Goal: Transaction & Acquisition: Purchase product/service

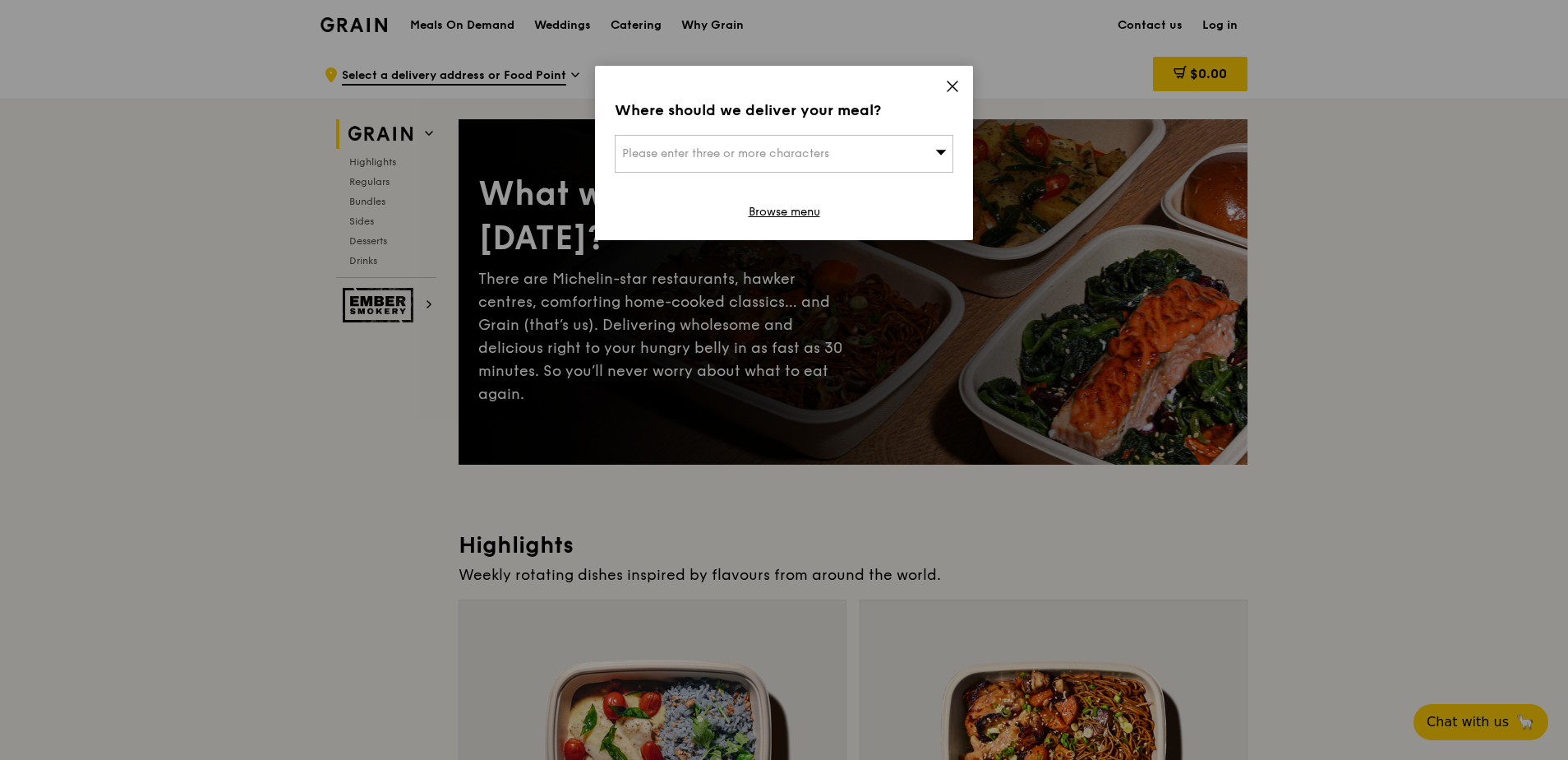
click at [924, 147] on div "Please enter three or more characters" at bounding box center [784, 153] width 339 height 38
click at [951, 87] on icon at bounding box center [952, 86] width 15 height 15
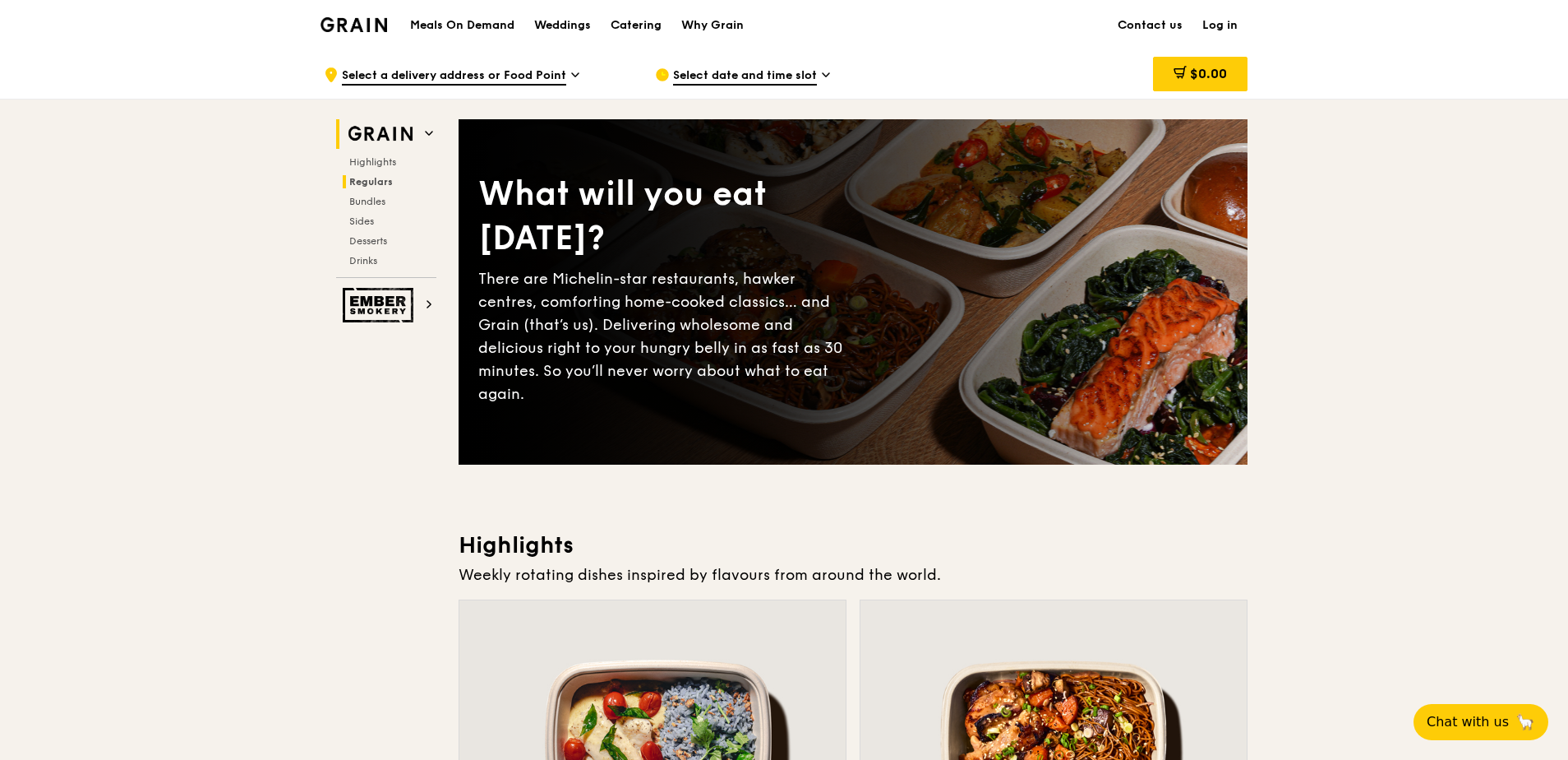
click at [364, 178] on span "Regulars" at bounding box center [371, 182] width 44 height 12
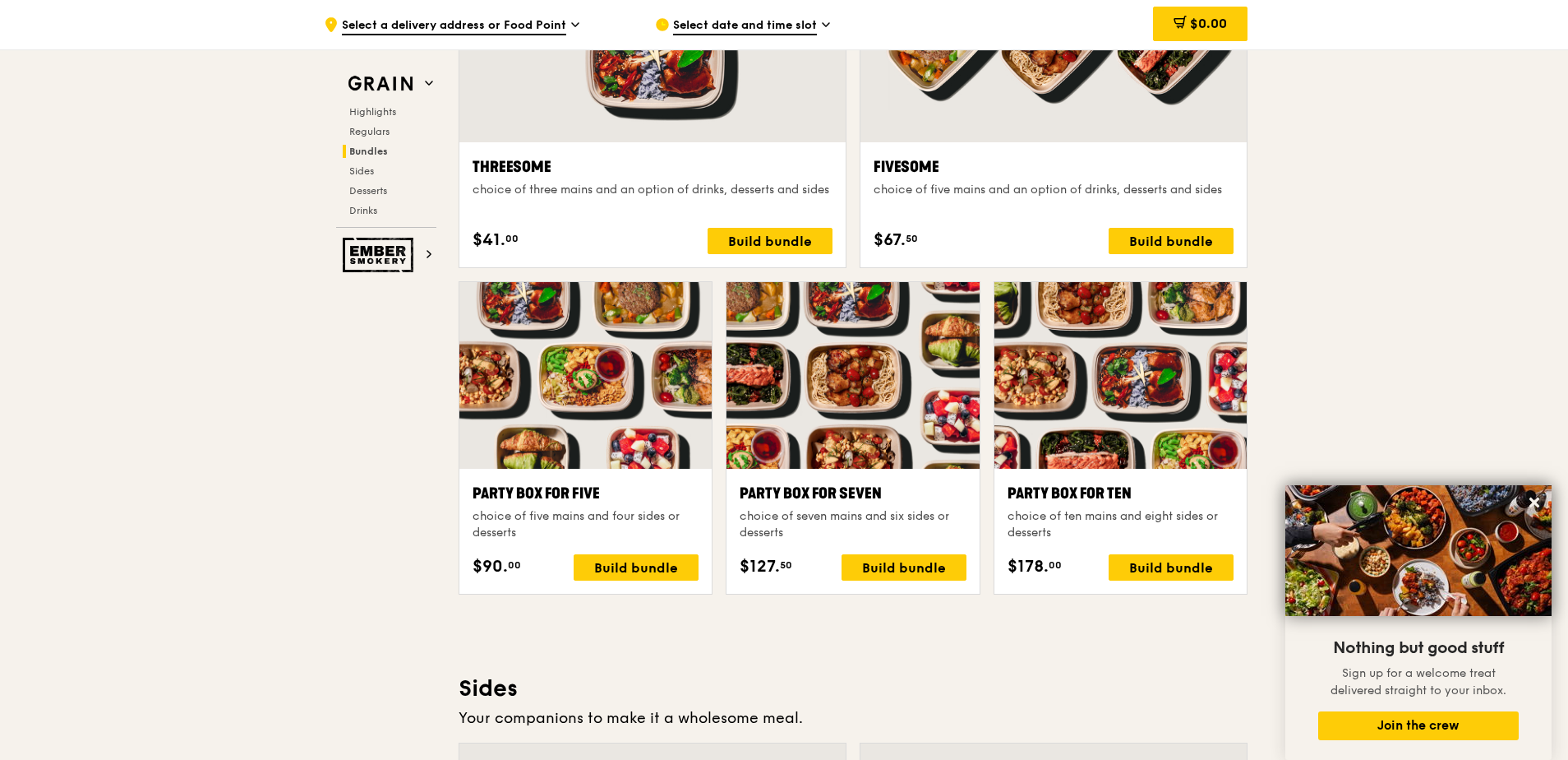
scroll to position [3368, 0]
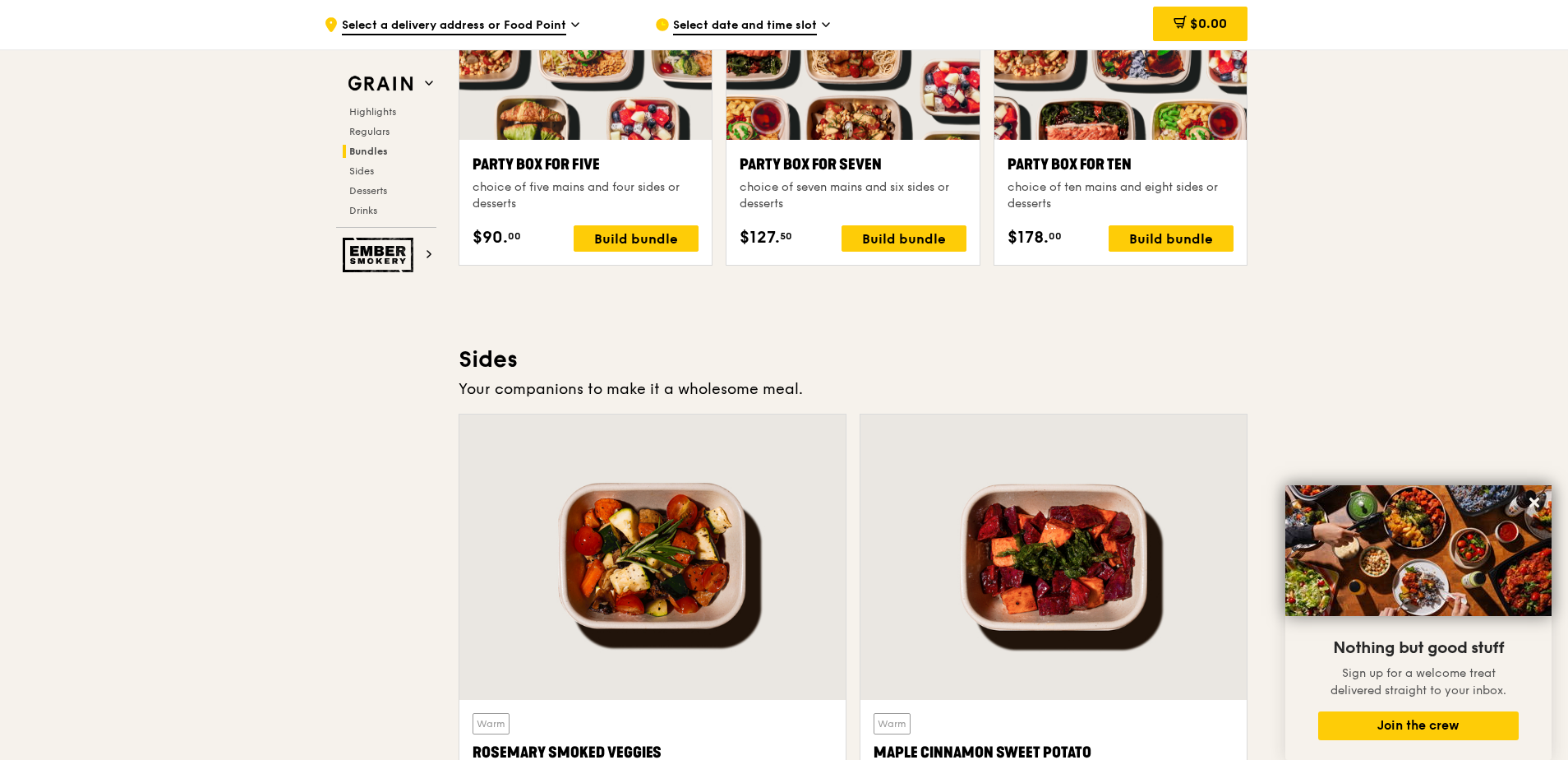
click at [245, 613] on div ".cls-1 { fill: none; stroke: #fff; stroke-linecap: round; stroke-linejoin: roun…" at bounding box center [784, 144] width 1568 height 6928
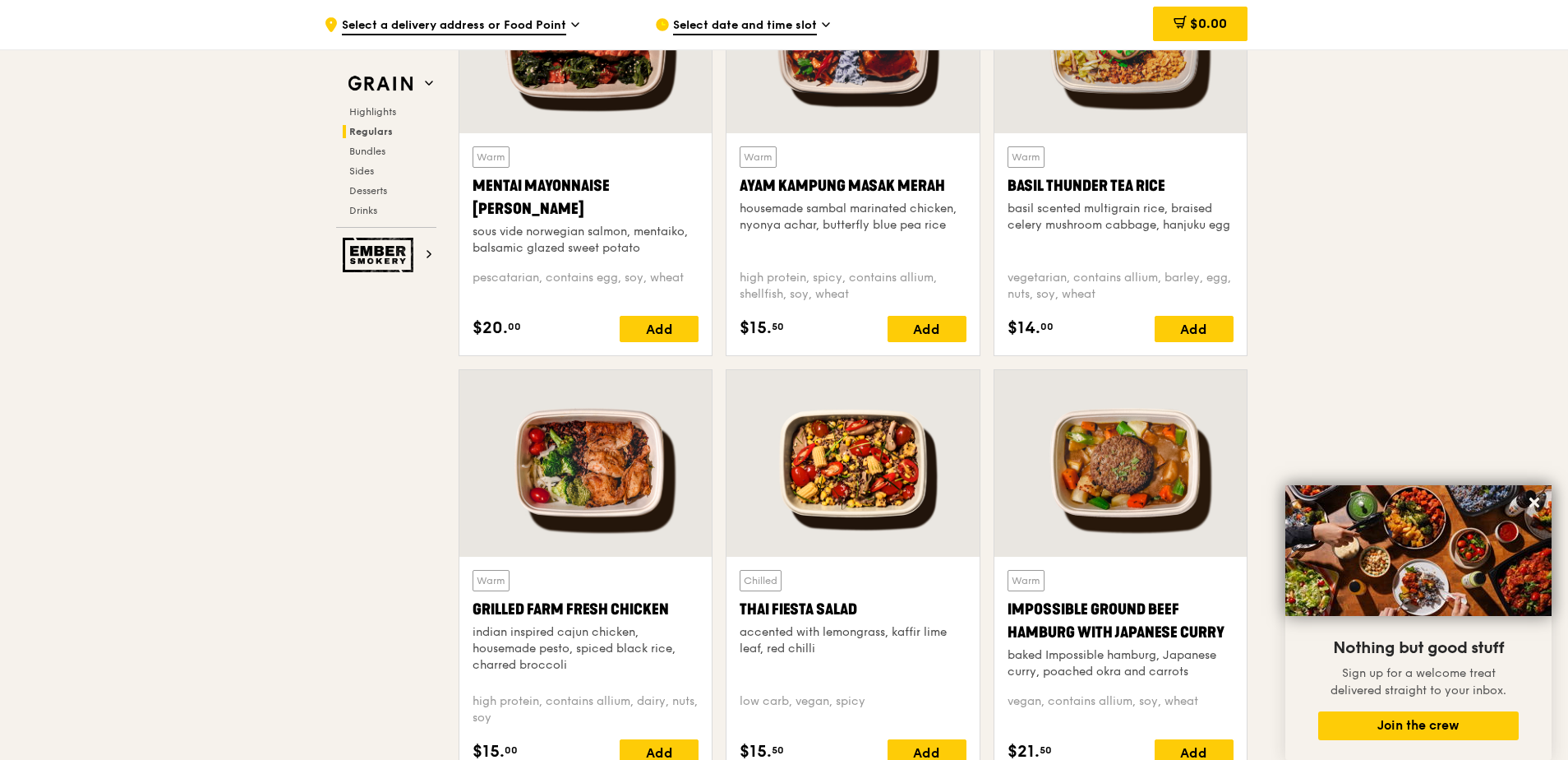
scroll to position [2135, 0]
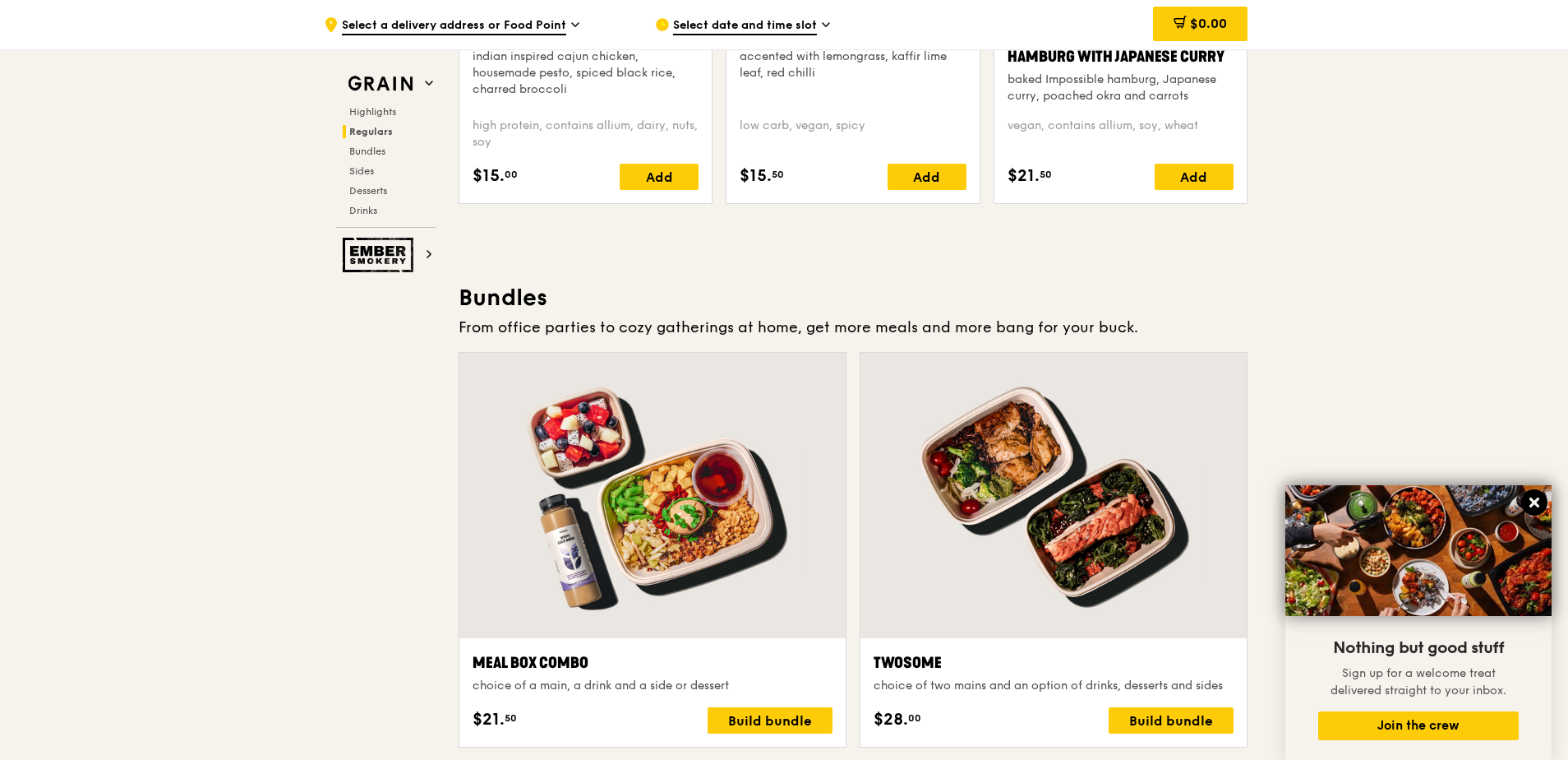
click at [1531, 501] on icon at bounding box center [1534, 502] width 15 height 15
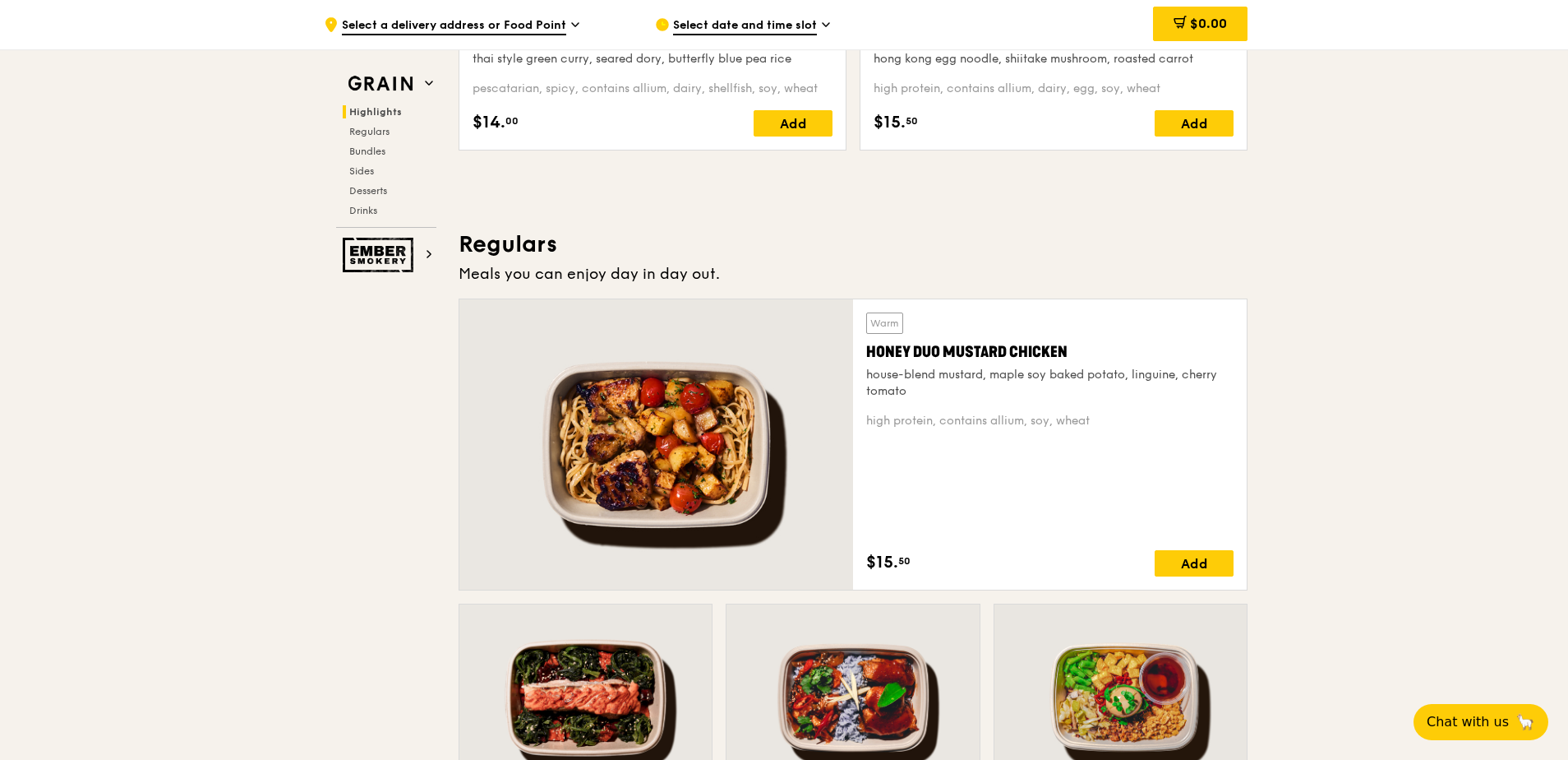
scroll to position [408, 0]
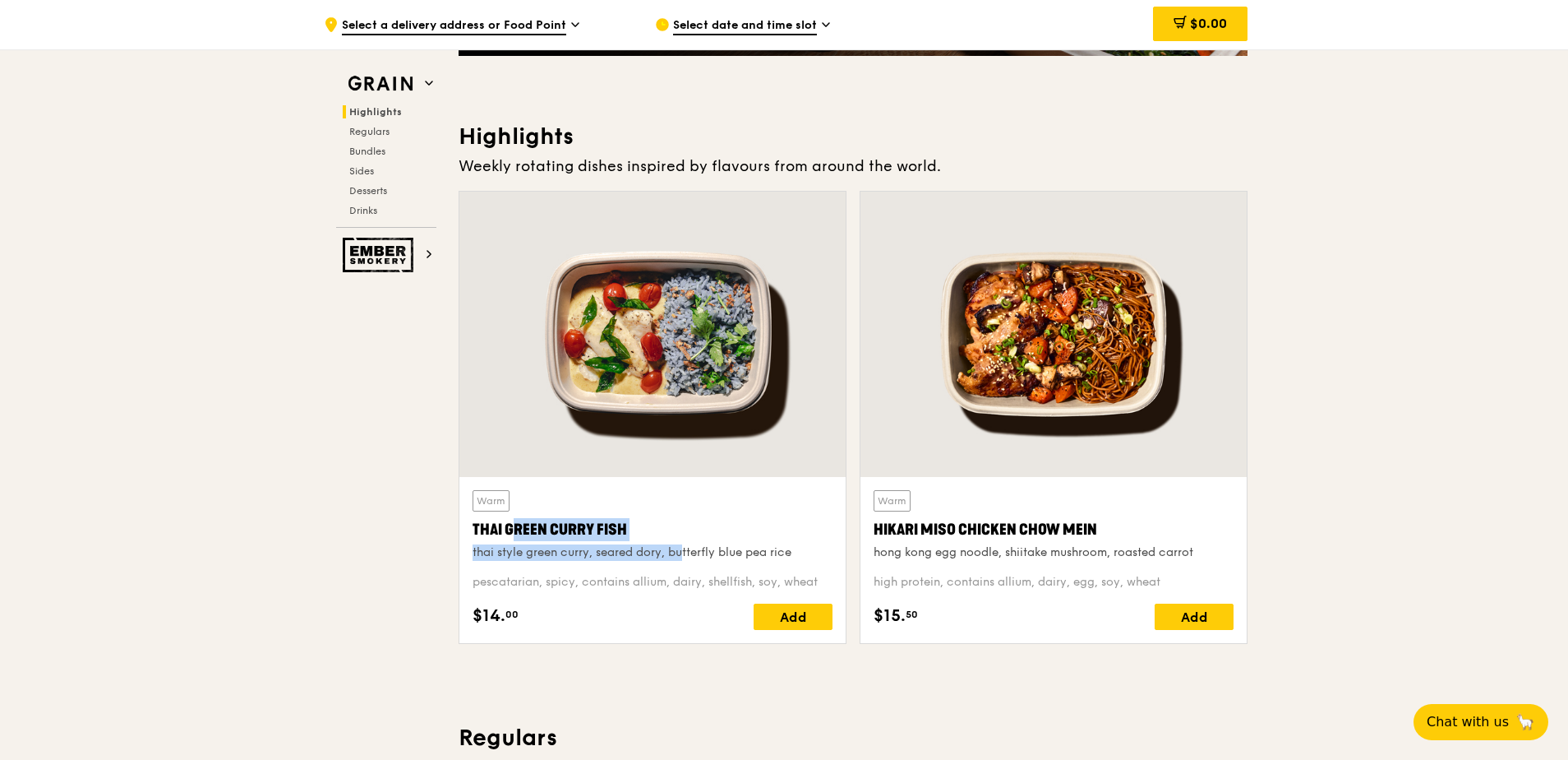
drag, startPoint x: 480, startPoint y: 530, endPoint x: 658, endPoint y: 541, distance: 178.3
click at [658, 541] on div "Warm Thai Green [PERSON_NAME] Fish thai style green [PERSON_NAME], seared dory,…" at bounding box center [653, 525] width 360 height 71
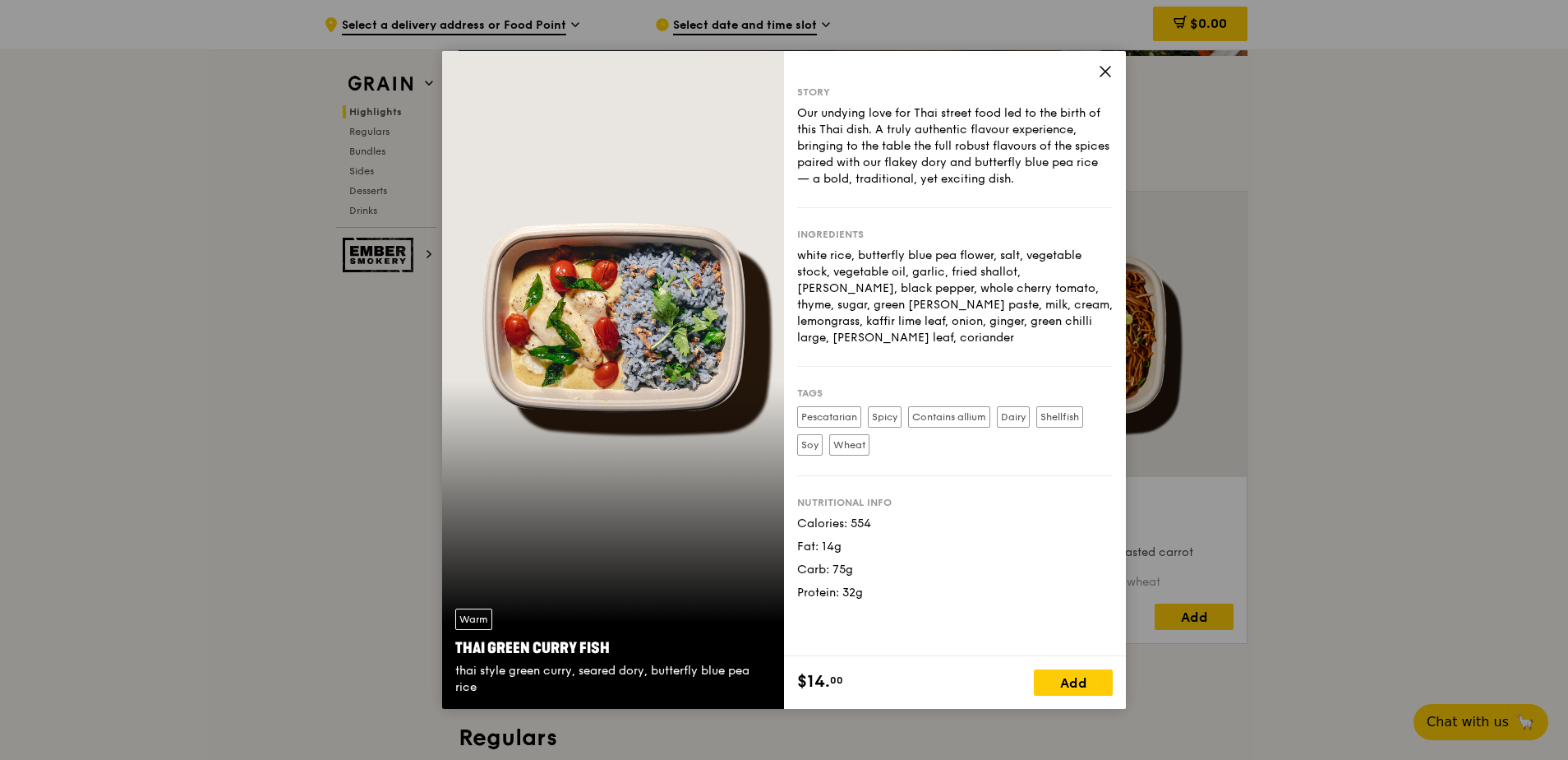
drag, startPoint x: 658, startPoint y: 541, endPoint x: 546, endPoint y: 538, distance: 112.0
click at [546, 538] on div "Warm Thai Green [PERSON_NAME] Fish thai style green [PERSON_NAME], seared dory,…" at bounding box center [613, 379] width 342 height 658
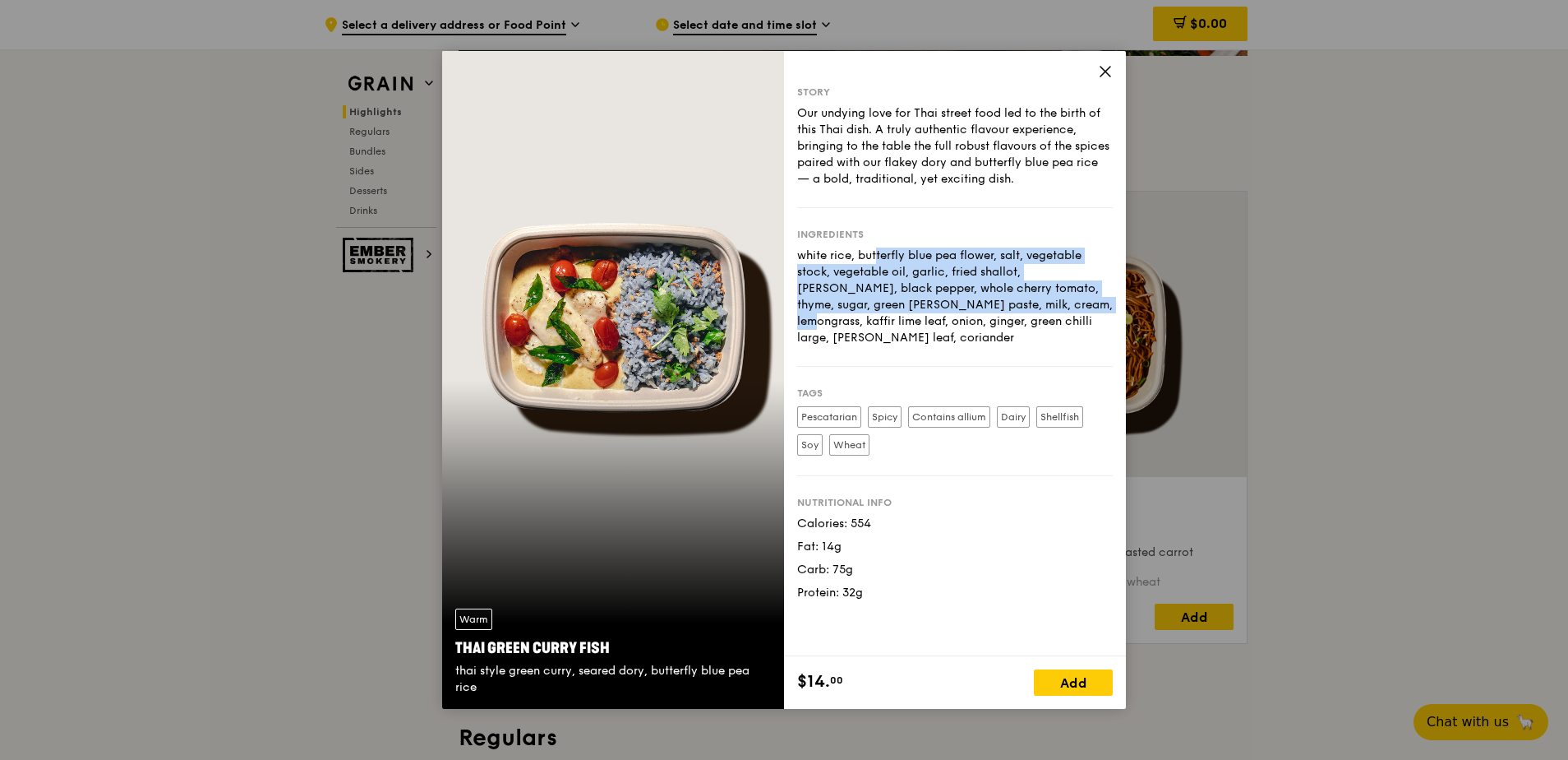
drag, startPoint x: 794, startPoint y: 249, endPoint x: 904, endPoint y: 314, distance: 127.8
click at [904, 313] on div "Story Our undying love for Thai street food led to the birth of this Thai dish.…" at bounding box center [954, 353] width 342 height 605
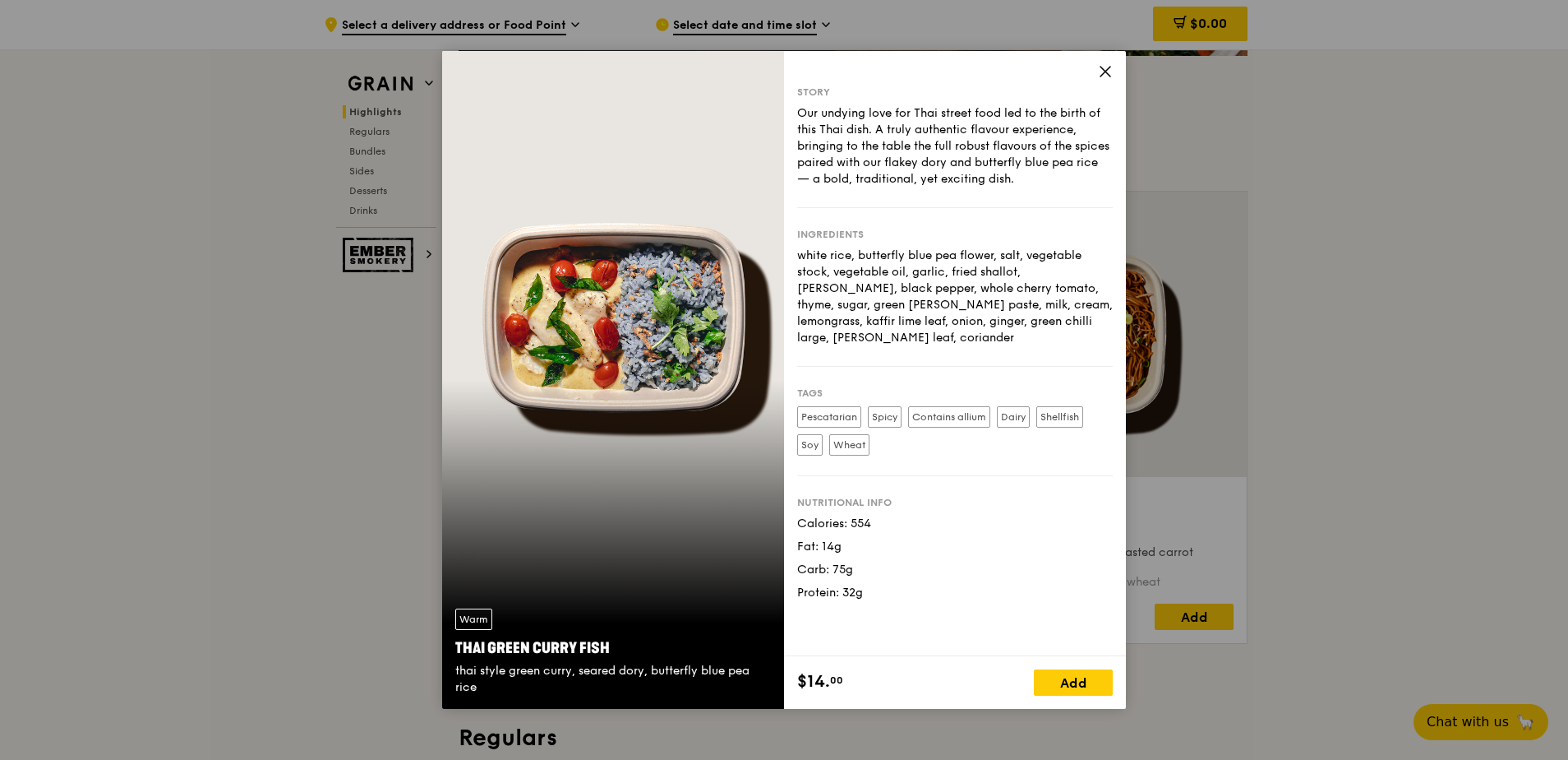
click at [898, 319] on div "white rice, butterfly blue pea flower, salt, vegetable stock, vegetable oil, ga…" at bounding box center [955, 296] width 316 height 98
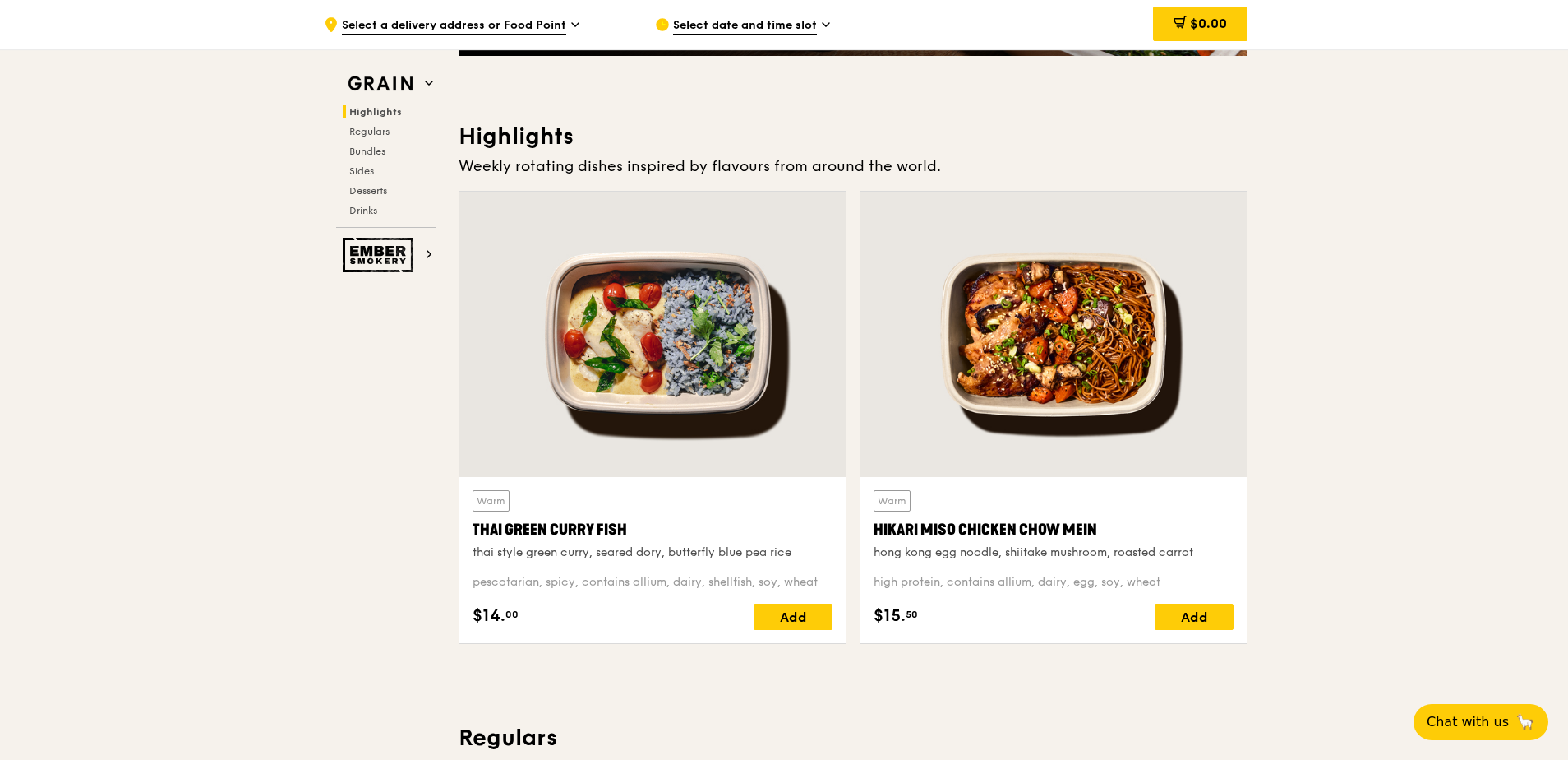
drag, startPoint x: 475, startPoint y: 534, endPoint x: 711, endPoint y: 533, distance: 236.0
click at [711, 533] on div "Thai Green Curry Fish" at bounding box center [653, 530] width 360 height 23
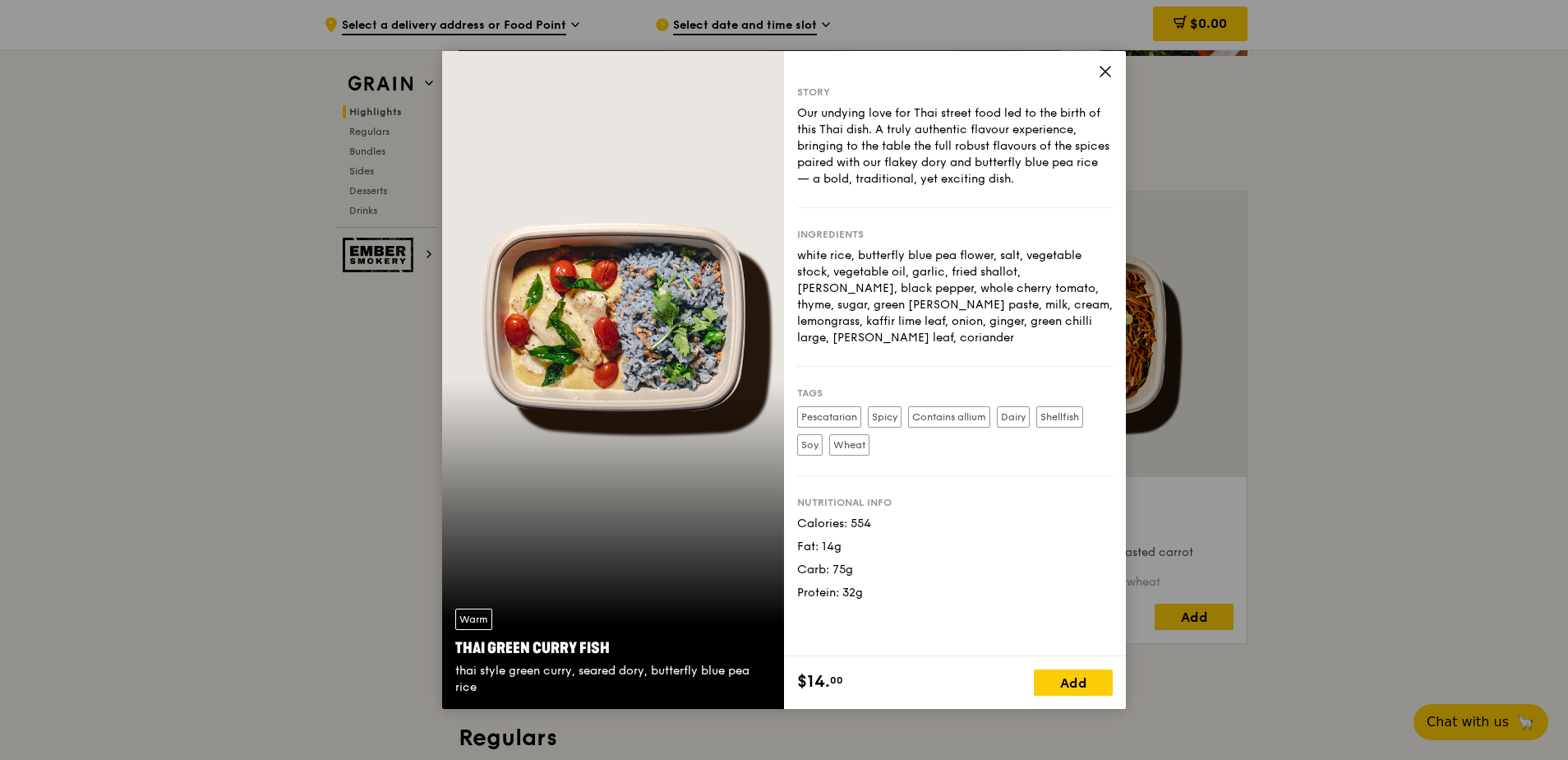
copy div "Thai Green Curry Fish"
click at [1107, 69] on icon at bounding box center [1105, 71] width 10 height 10
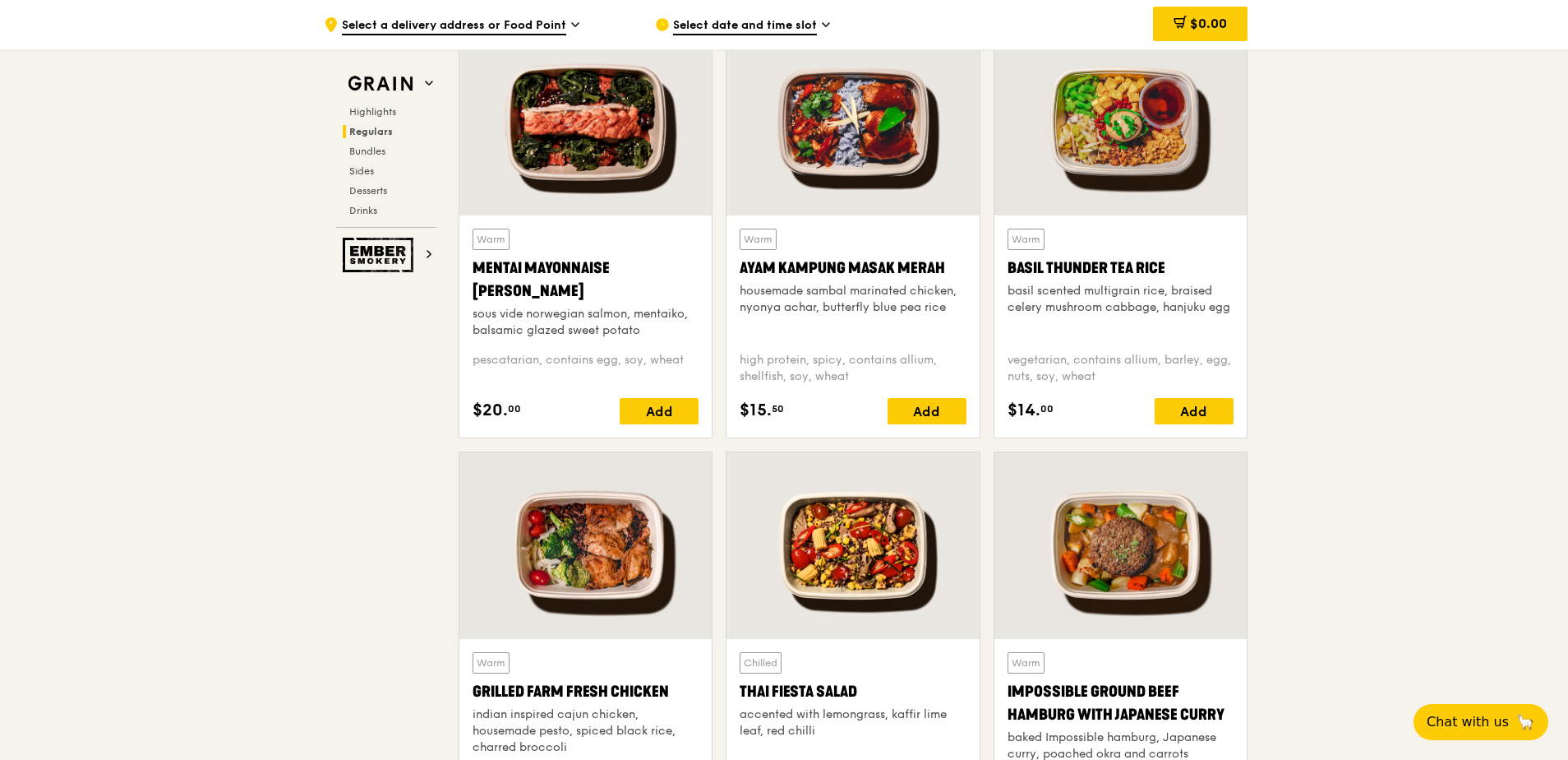
scroll to position [1724, 0]
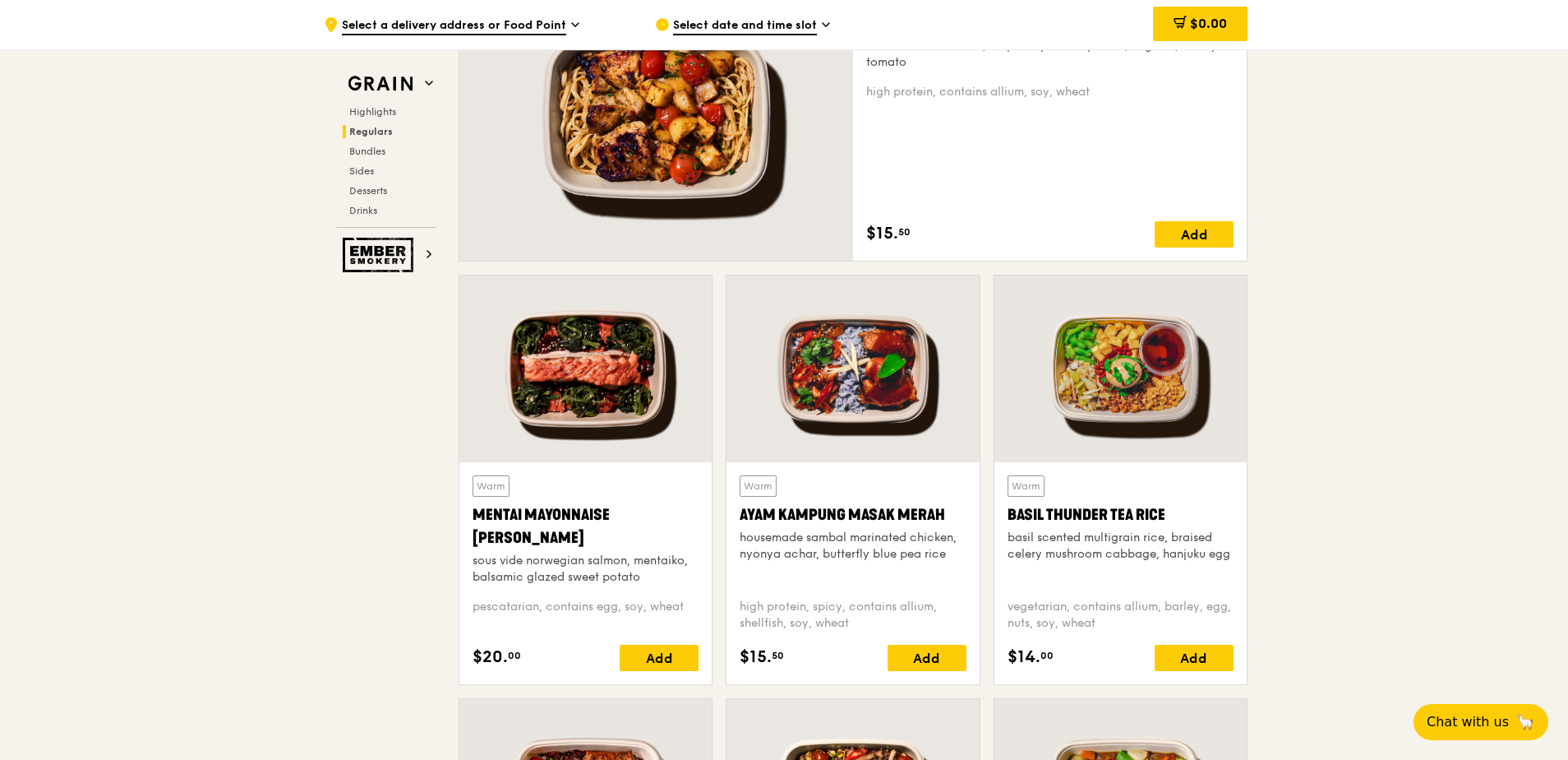
scroll to position [1642, 0]
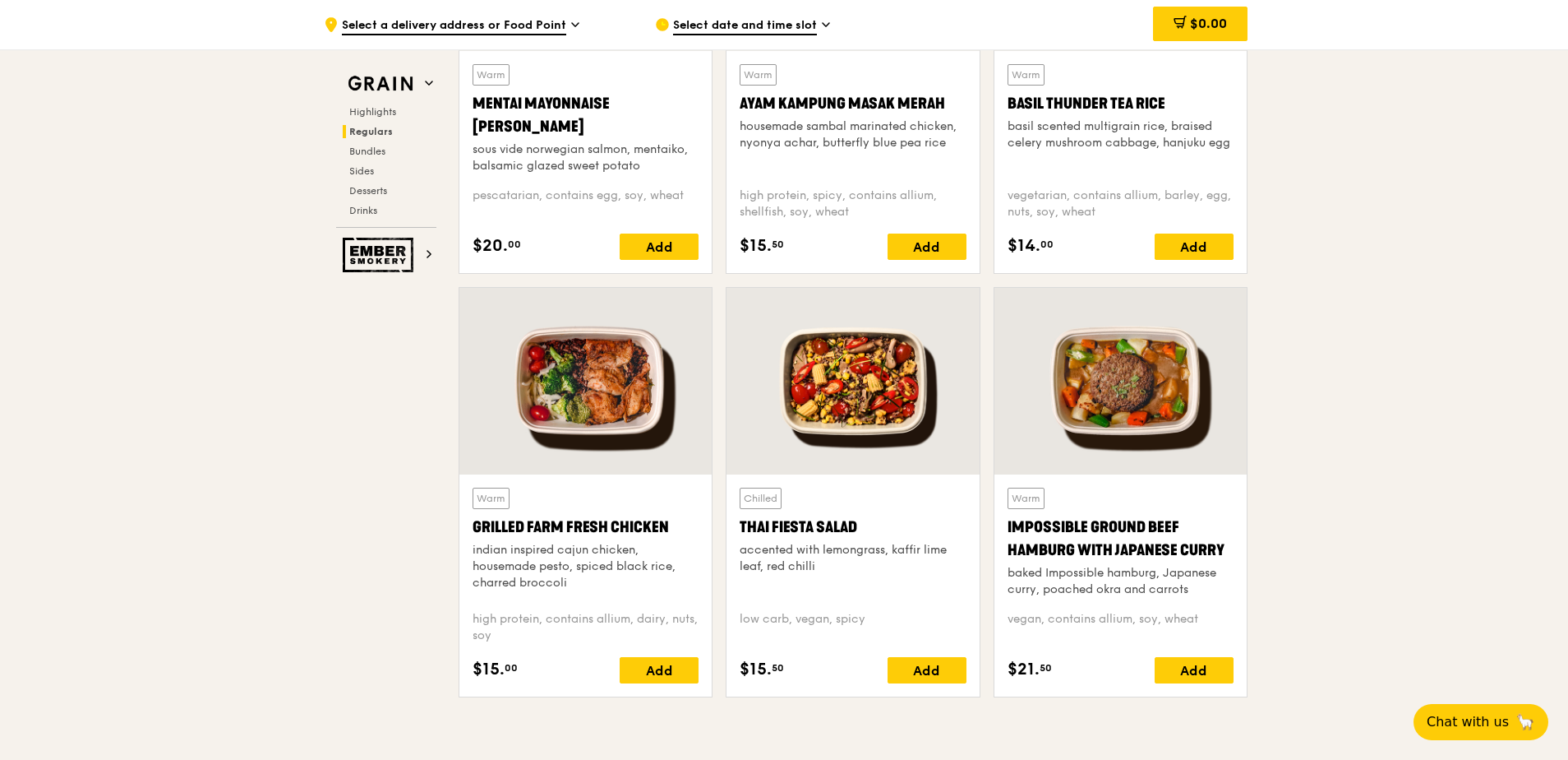
click at [508, 554] on div "indian inspired cajun chicken, housemade pesto, spiced black rice, charred broc…" at bounding box center [585, 566] width 226 height 50
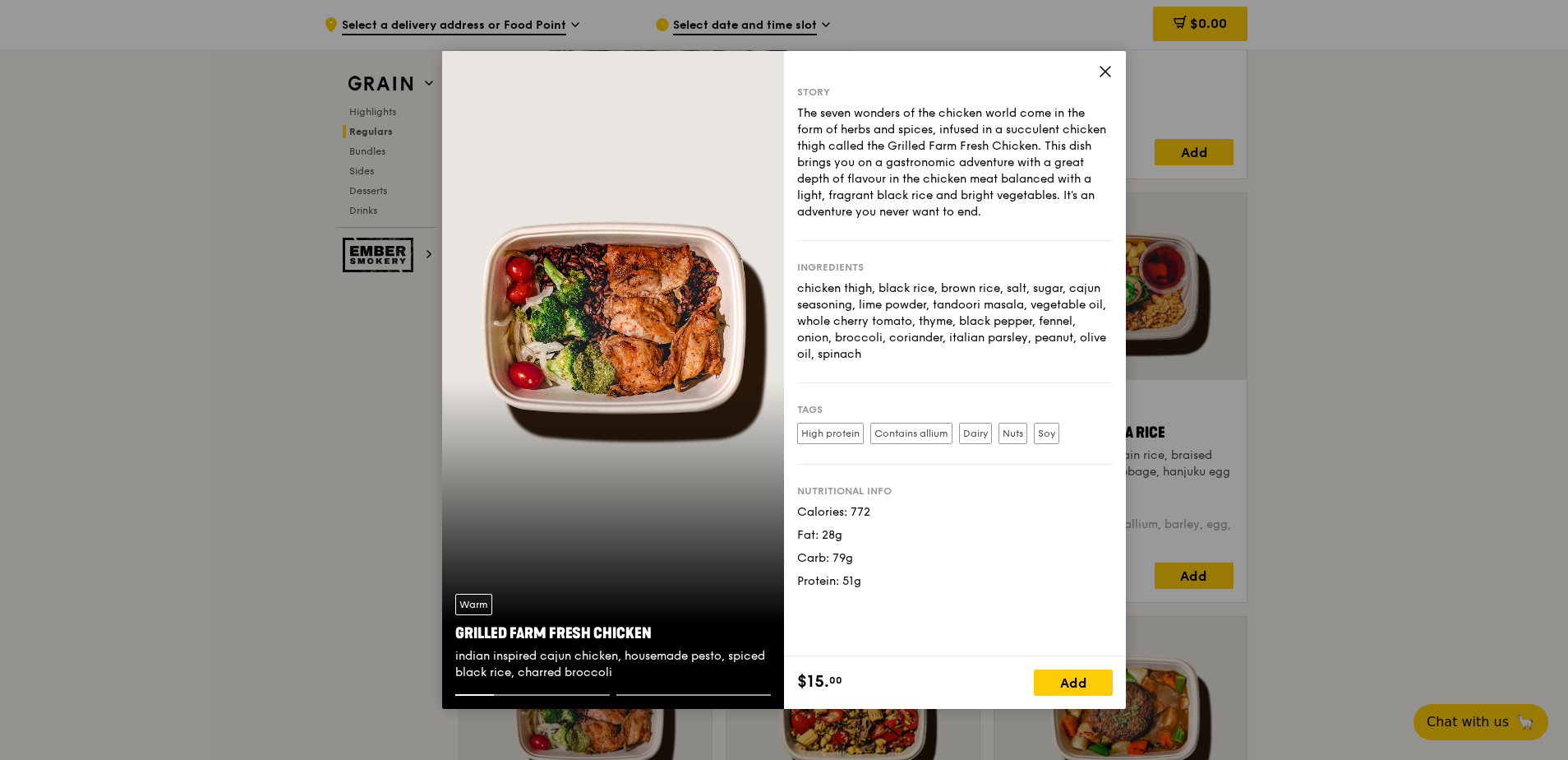
scroll to position [1559, 0]
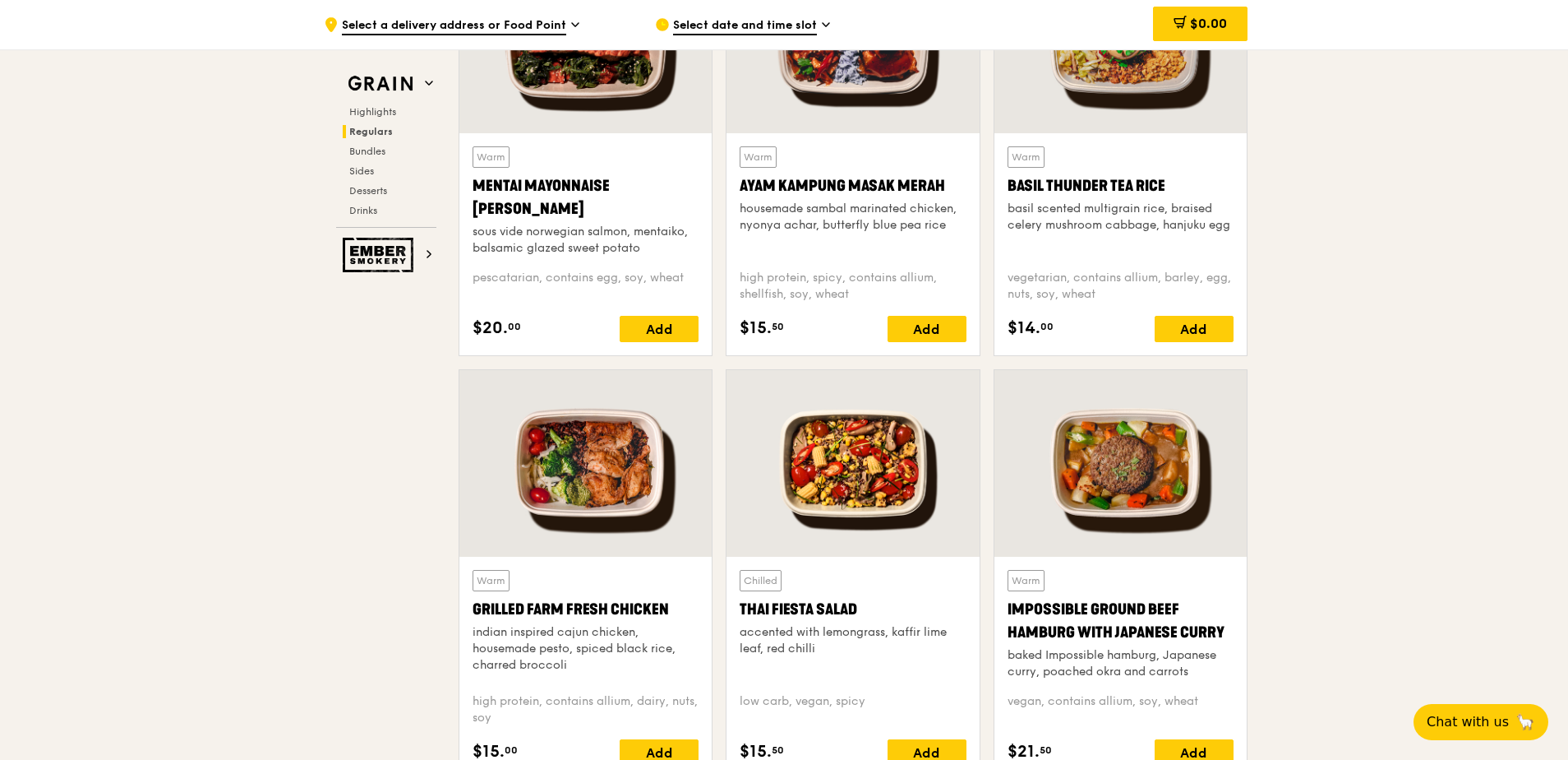
drag, startPoint x: 476, startPoint y: 609, endPoint x: 666, endPoint y: 614, distance: 190.1
click at [666, 614] on div "Grilled Farm Fresh Chicken" at bounding box center [585, 610] width 226 height 23
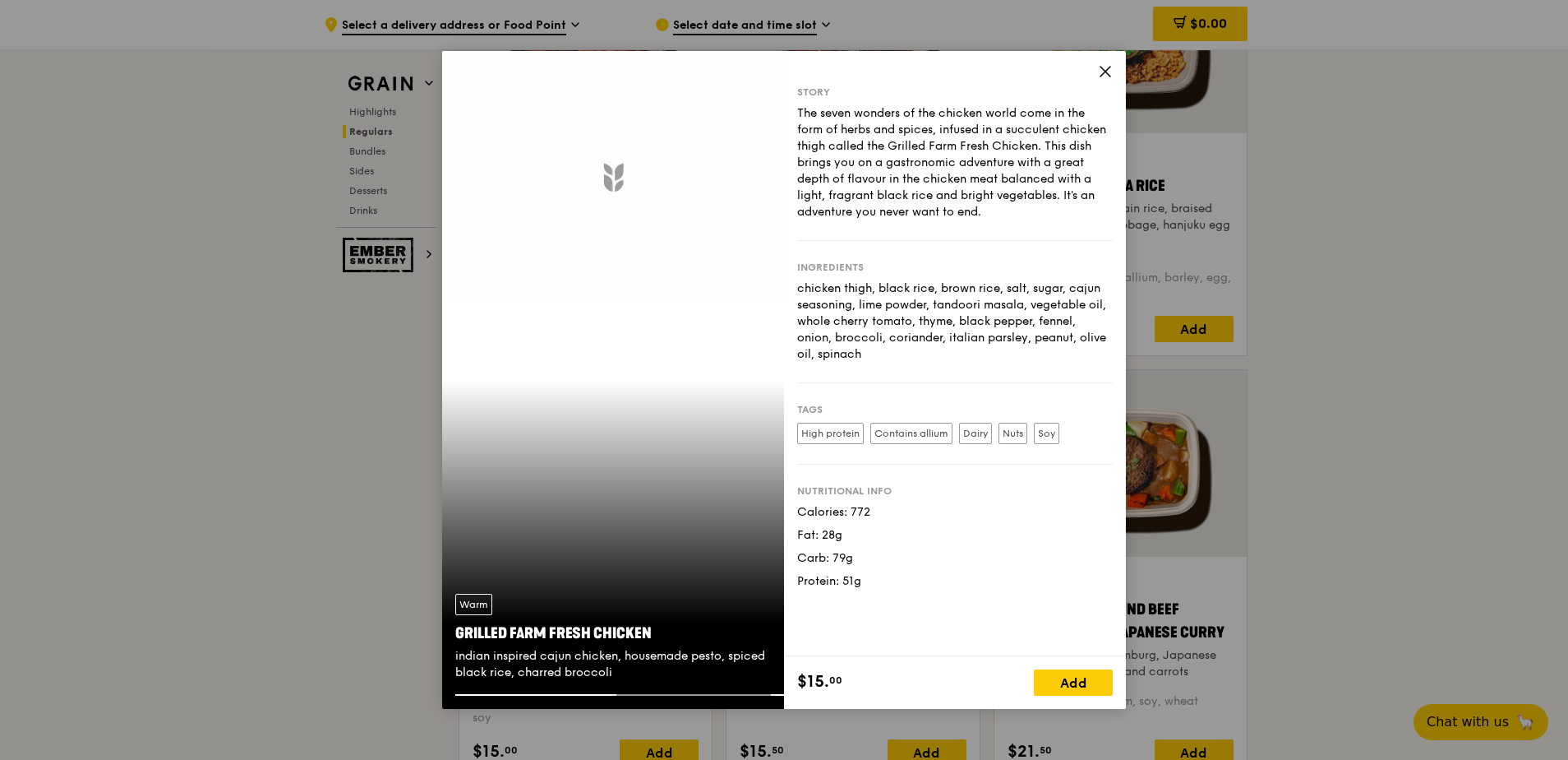
copy div "Grilled Farm Fresh Chicken"
